Goal: Find specific page/section: Find specific page/section

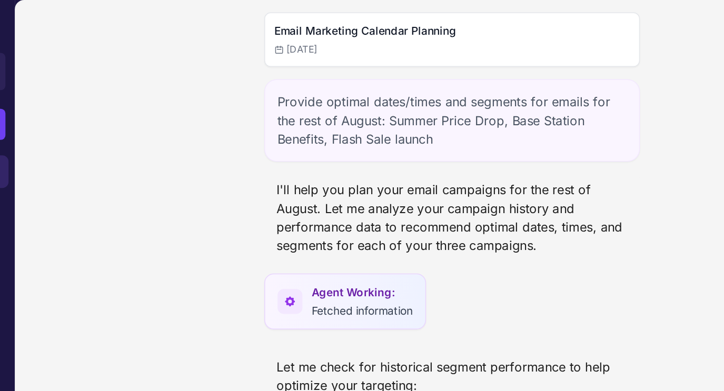
scroll to position [455, 0]
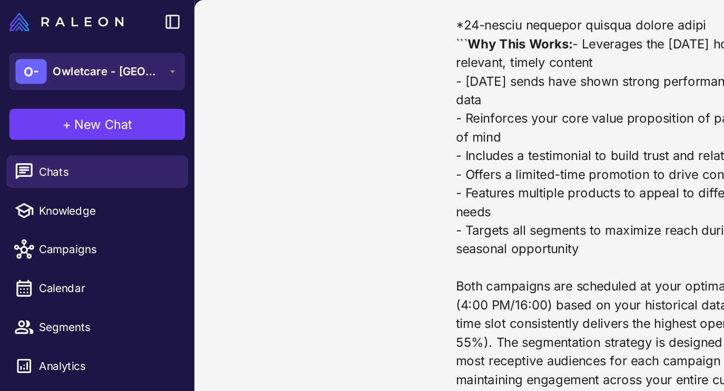
click at [52, 50] on span "Owletcare - [GEOGRAPHIC_DATA]" at bounding box center [73, 49] width 74 height 12
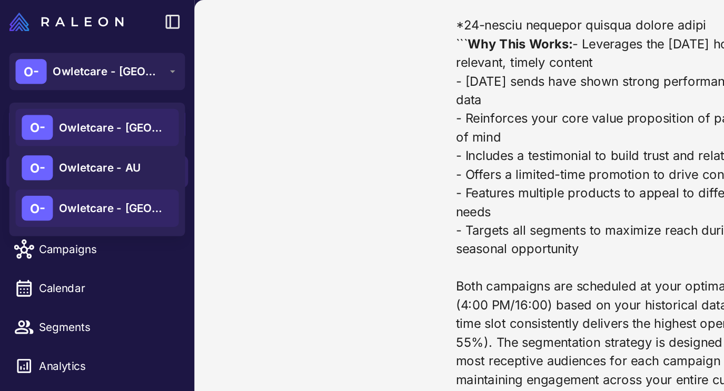
click at [55, 90] on span "Owletcare - [GEOGRAPHIC_DATA]" at bounding box center [77, 87] width 74 height 12
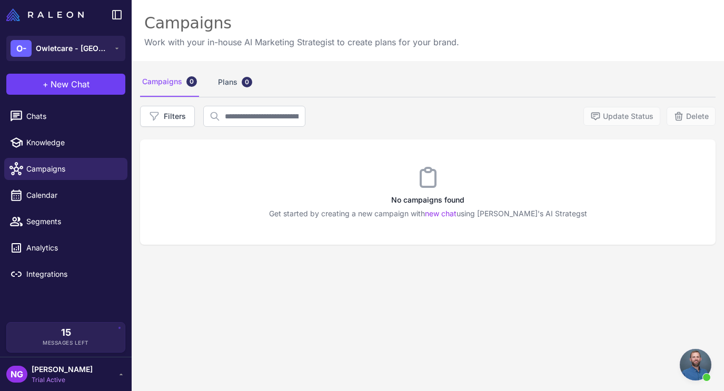
scroll to position [455, 0]
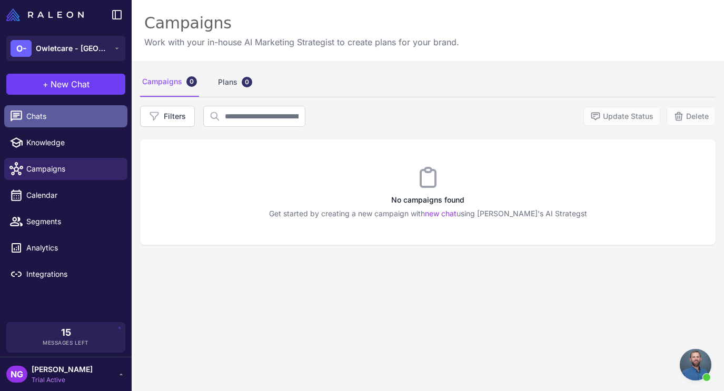
click at [46, 123] on link "Chats" at bounding box center [65, 116] width 123 height 22
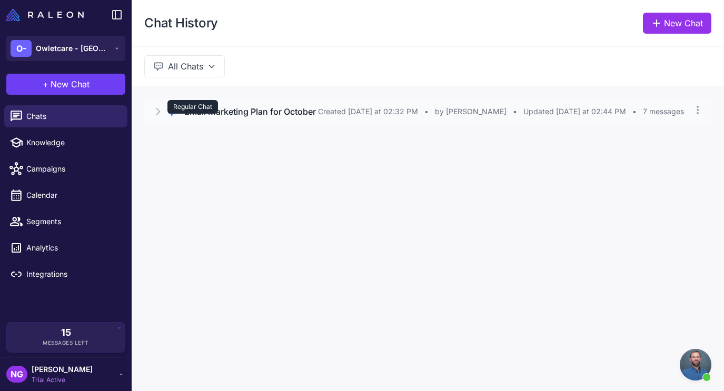
click at [215, 114] on div "Regular Chat" at bounding box center [192, 107] width 51 height 14
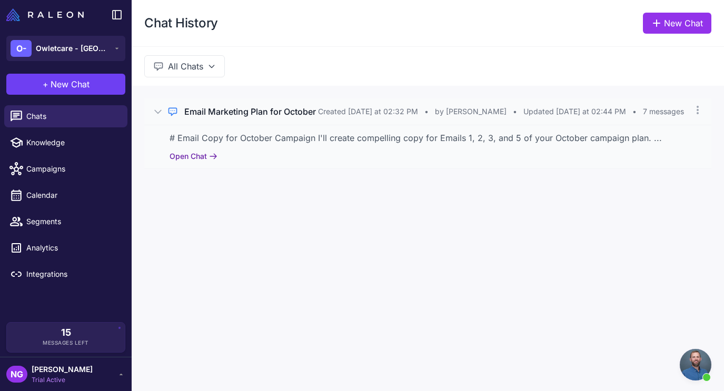
click at [203, 162] on button "Open Chat" at bounding box center [193, 156] width 48 height 12
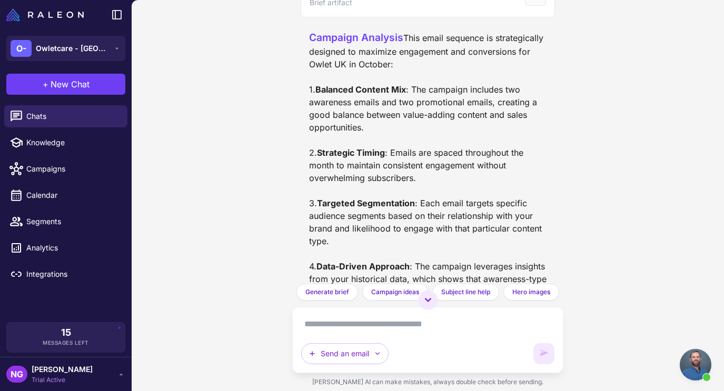
scroll to position [2139, 0]
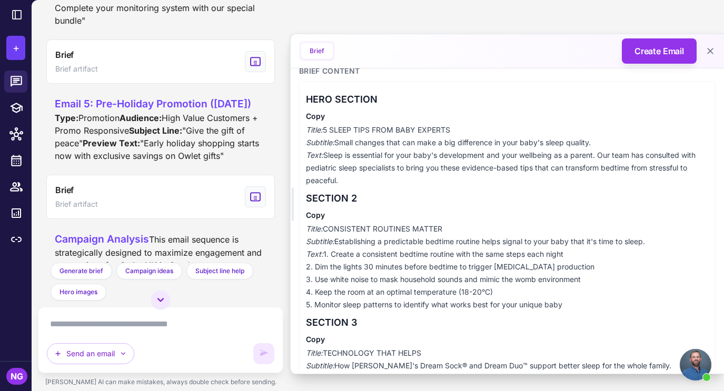
scroll to position [172, 0]
